Goal: Task Accomplishment & Management: Manage account settings

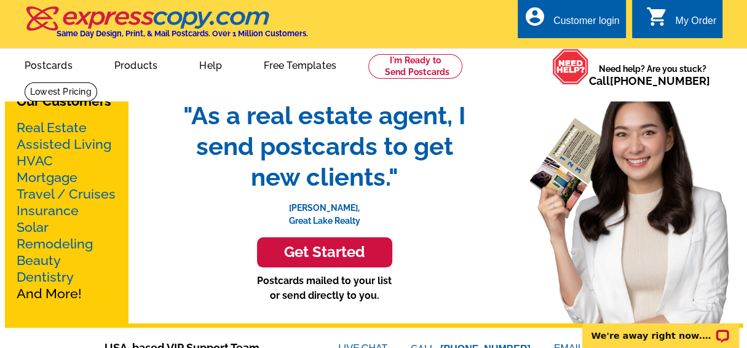
click at [675, 23] on div "My Order" at bounding box center [695, 23] width 41 height 17
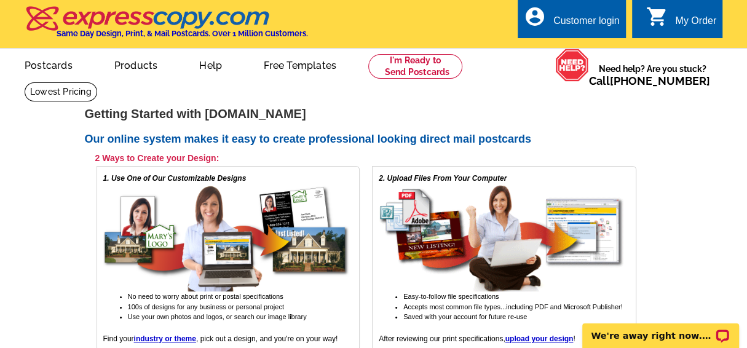
click at [578, 26] on div "Customer login" at bounding box center [586, 23] width 66 height 17
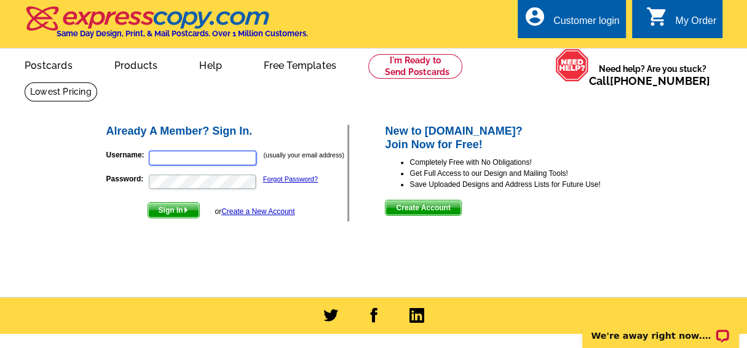
type input "[EMAIL_ADDRESS][DOMAIN_NAME]"
click at [172, 207] on span "Sign In" at bounding box center [173, 210] width 51 height 15
